Goal: Navigation & Orientation: Find specific page/section

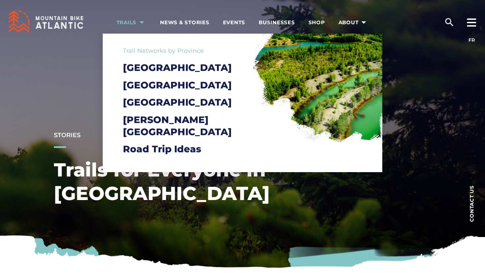
click at [129, 23] on span "Trails" at bounding box center [132, 22] width 30 height 7
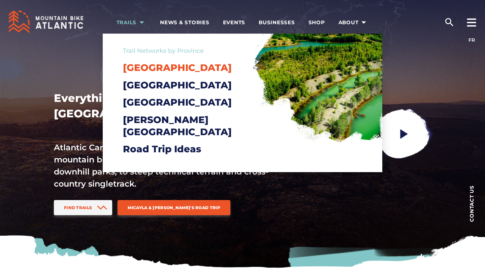
click at [147, 68] on span "[GEOGRAPHIC_DATA]" at bounding box center [177, 67] width 109 height 11
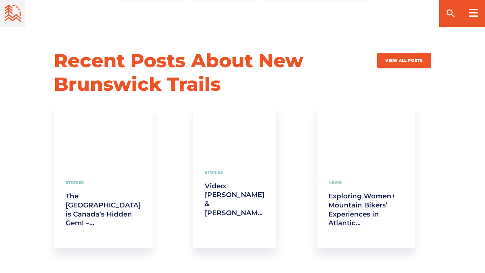
scroll to position [1240, 0]
